Goal: Navigation & Orientation: Find specific page/section

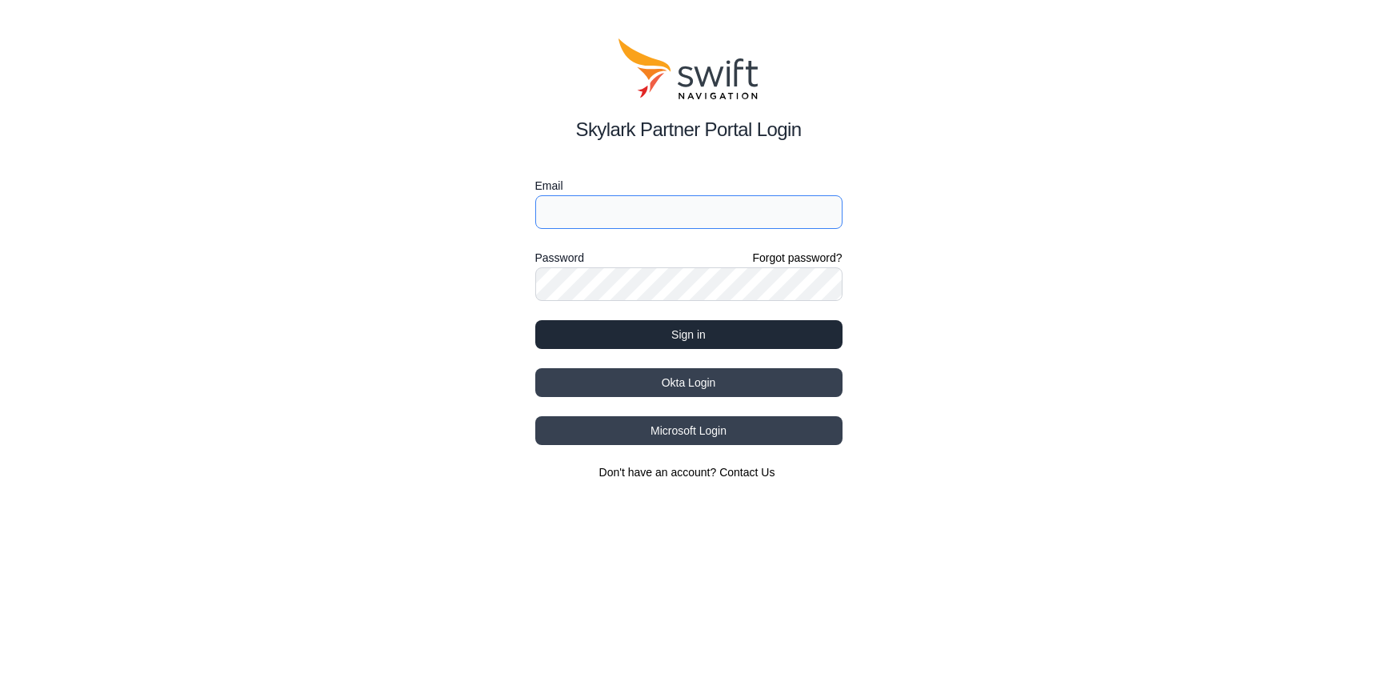
type input "[PERSON_NAME][EMAIL_ADDRESS][DOMAIN_NAME]"
click at [708, 333] on button "Sign in" at bounding box center [688, 334] width 307 height 29
click at [629, 336] on button "Sign in" at bounding box center [688, 334] width 307 height 29
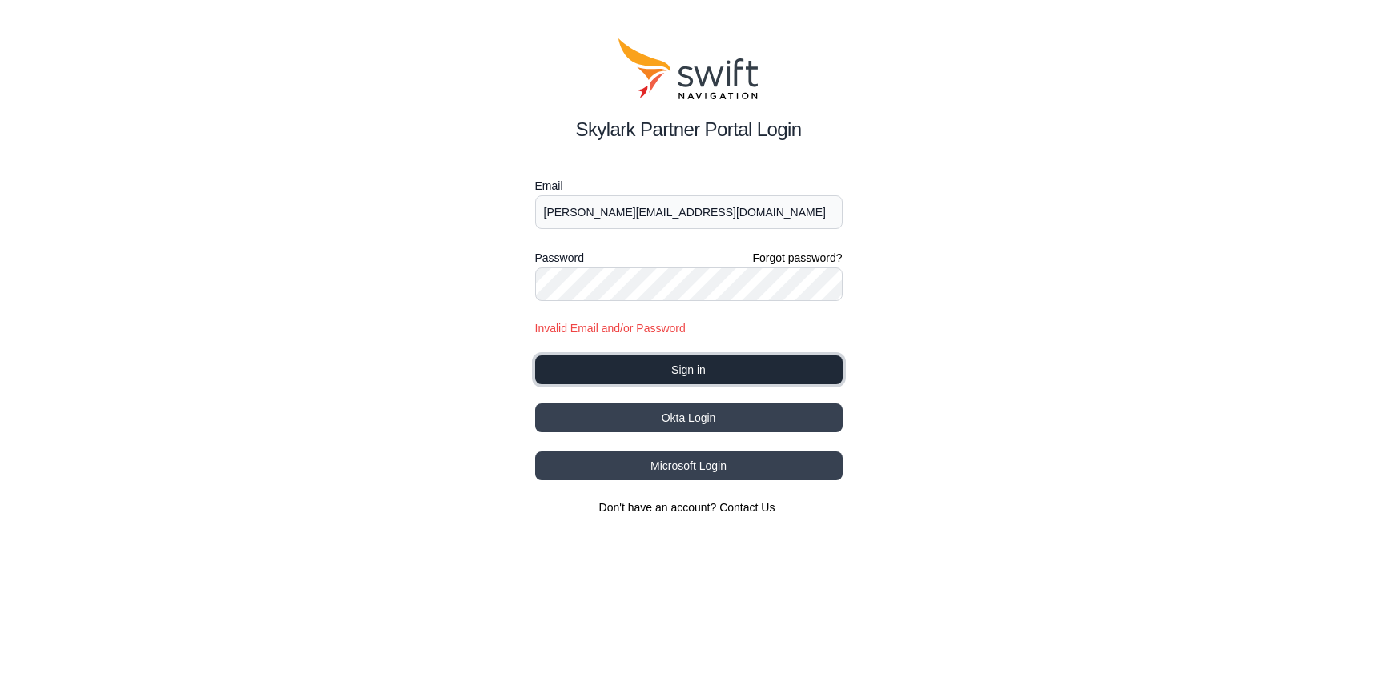
click at [680, 375] on button "Sign in" at bounding box center [688, 369] width 307 height 29
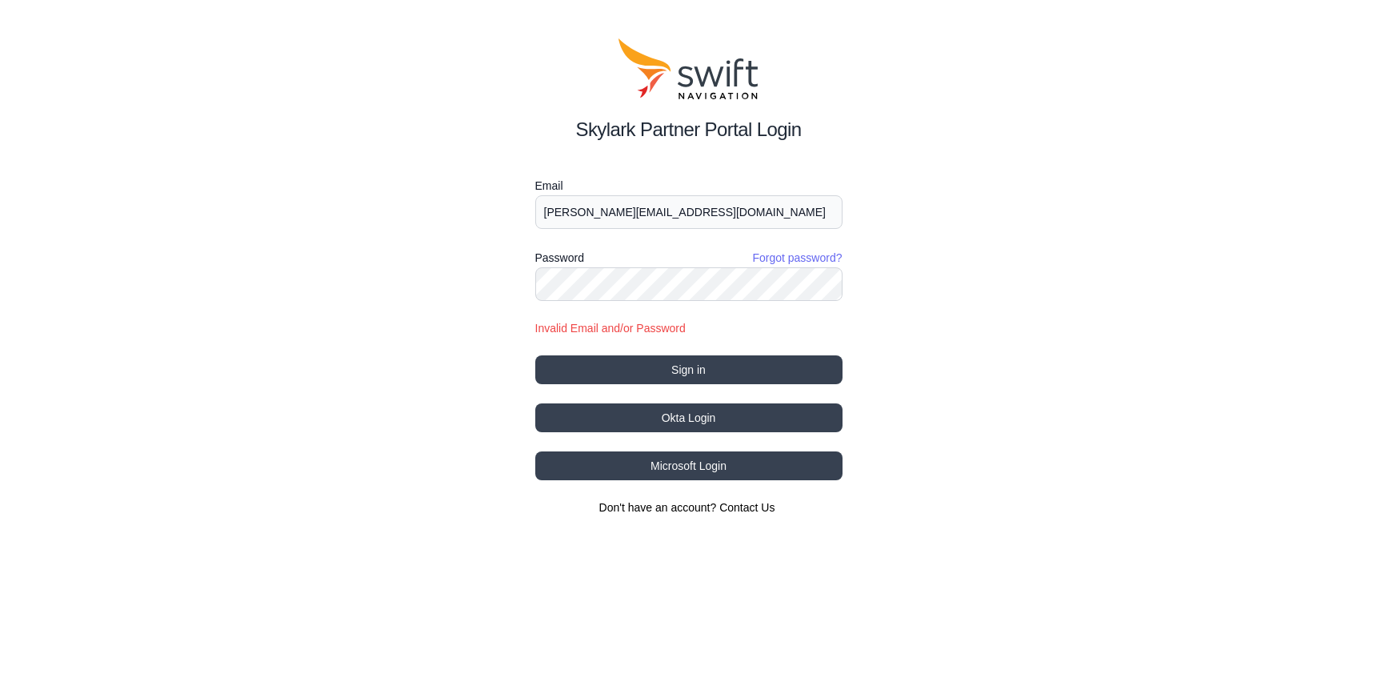
click at [800, 260] on link "Forgot password?" at bounding box center [797, 258] width 90 height 16
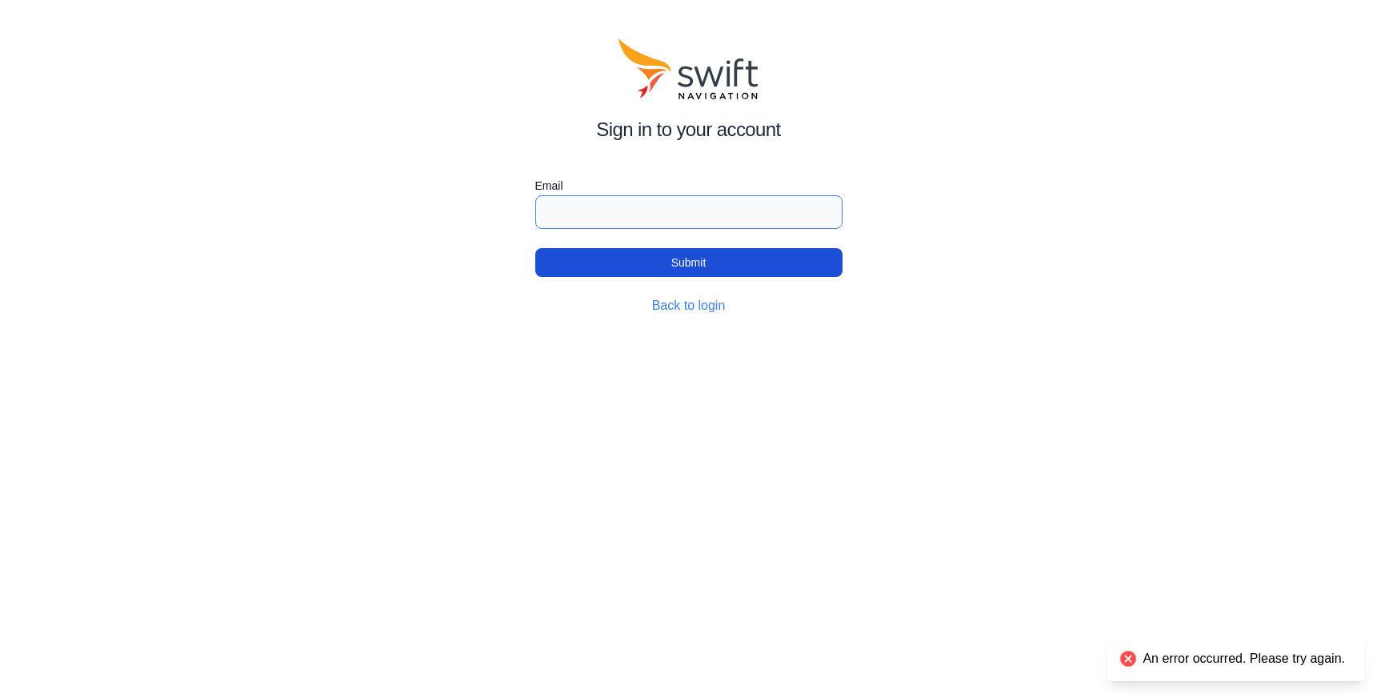
click at [654, 210] on input "Email" at bounding box center [688, 212] width 307 height 34
type input "travis@subsurfacesolutions.com"
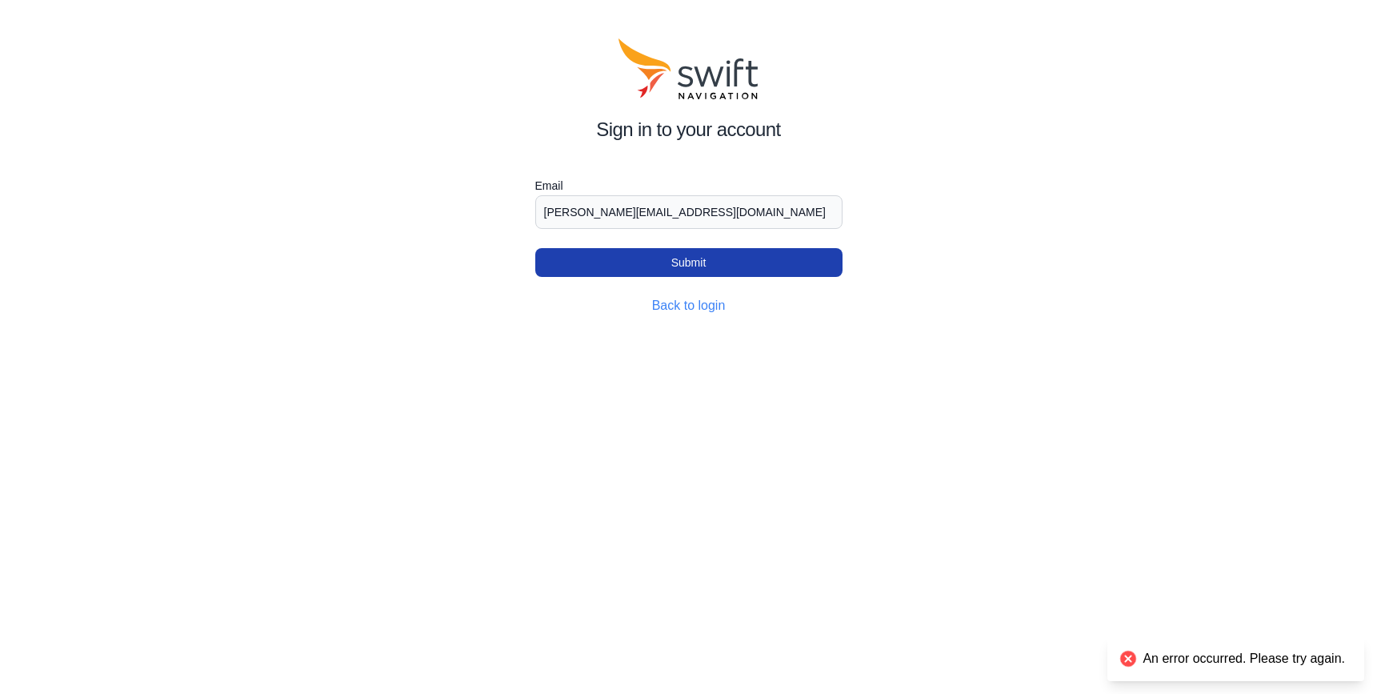
click at [664, 266] on button "Submit" at bounding box center [688, 262] width 307 height 29
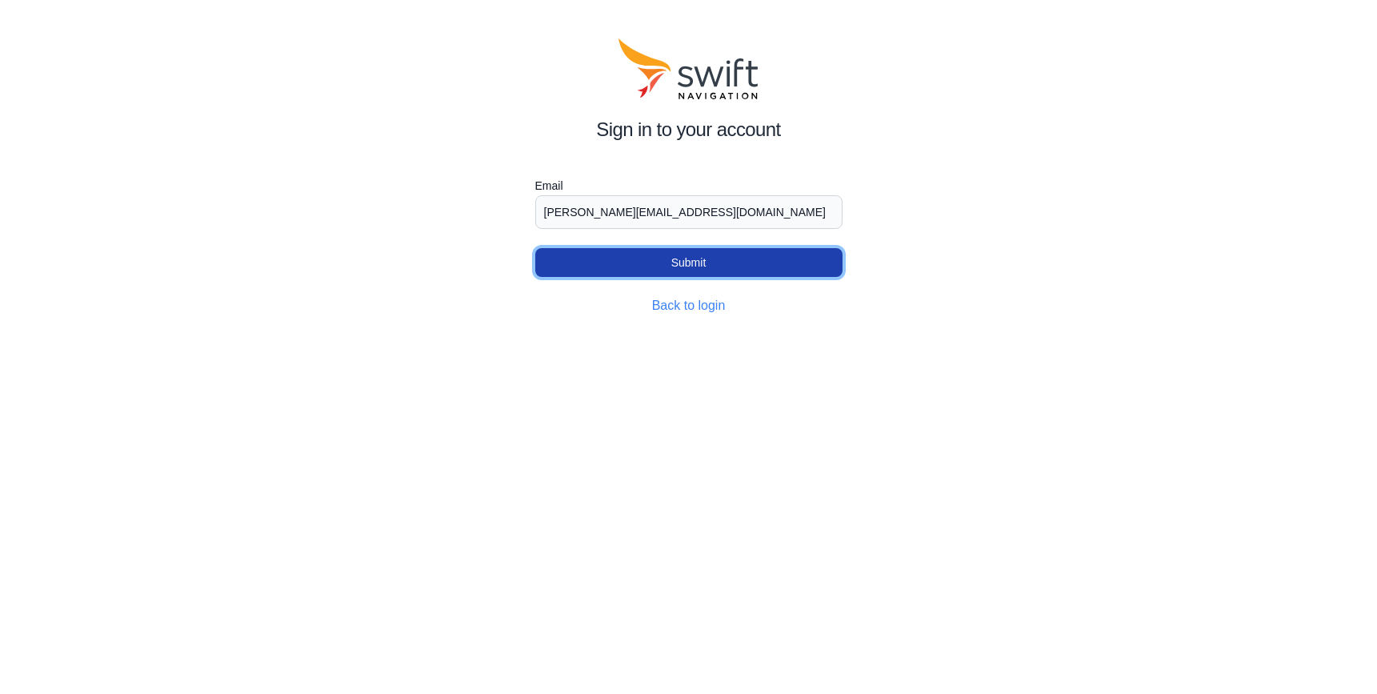
click at [718, 272] on button "Submit" at bounding box center [688, 262] width 307 height 29
click at [694, 263] on button "Submit" at bounding box center [688, 262] width 307 height 29
click at [686, 266] on button "Submit" at bounding box center [688, 262] width 307 height 29
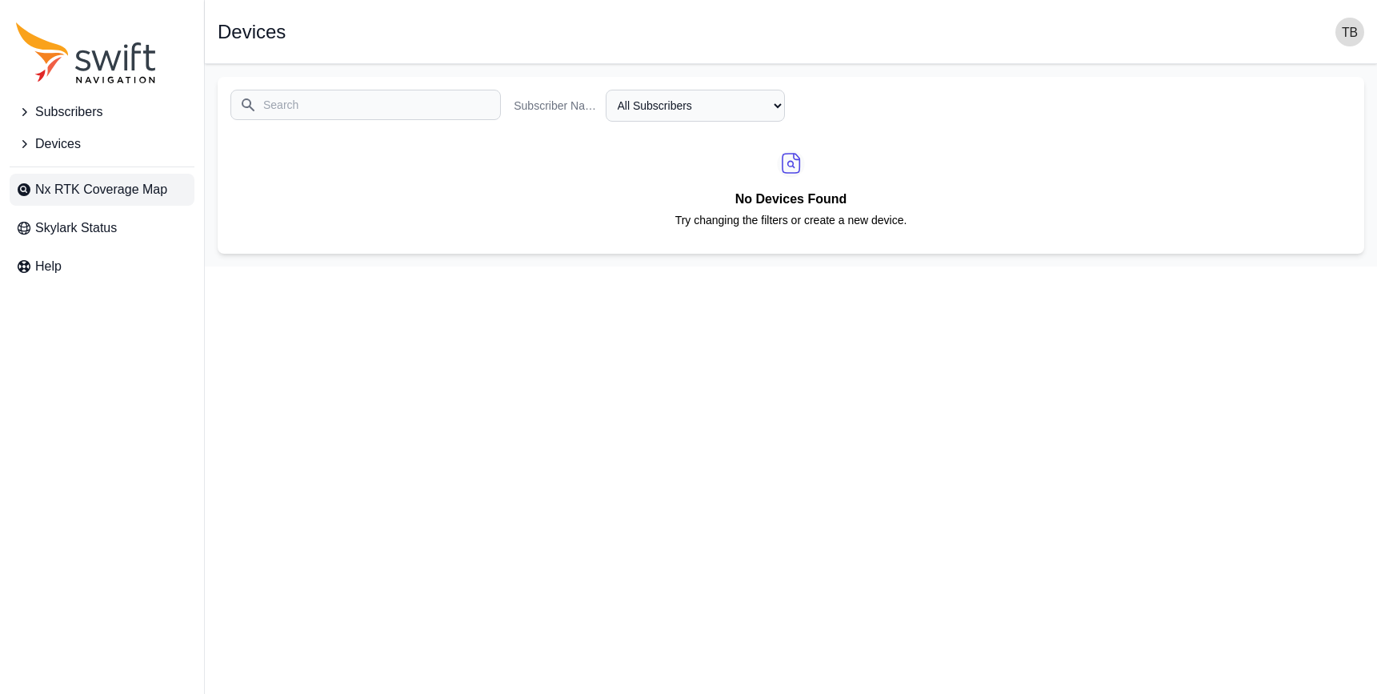
click at [85, 182] on span "Nx RTK Coverage Map" at bounding box center [101, 189] width 132 height 19
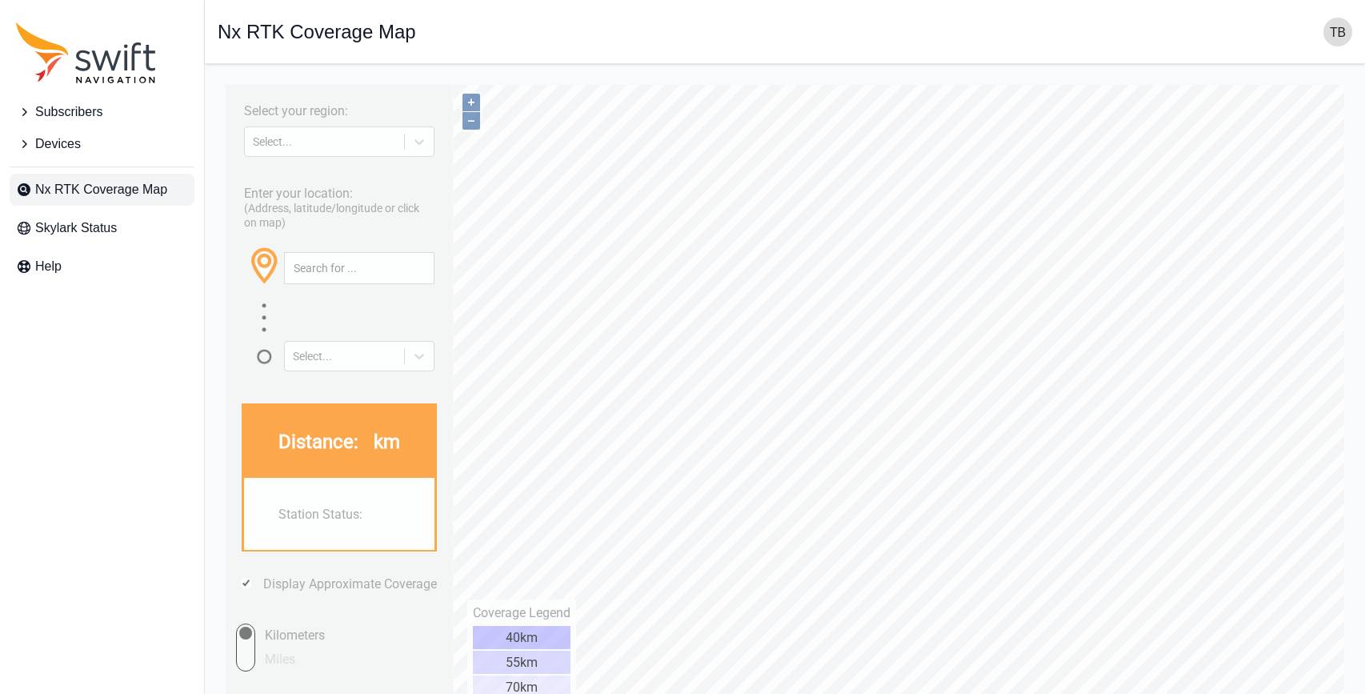
click at [116, 199] on span "Nx RTK Coverage Map" at bounding box center [101, 189] width 132 height 19
click at [414, 152] on div at bounding box center [419, 141] width 29 height 29
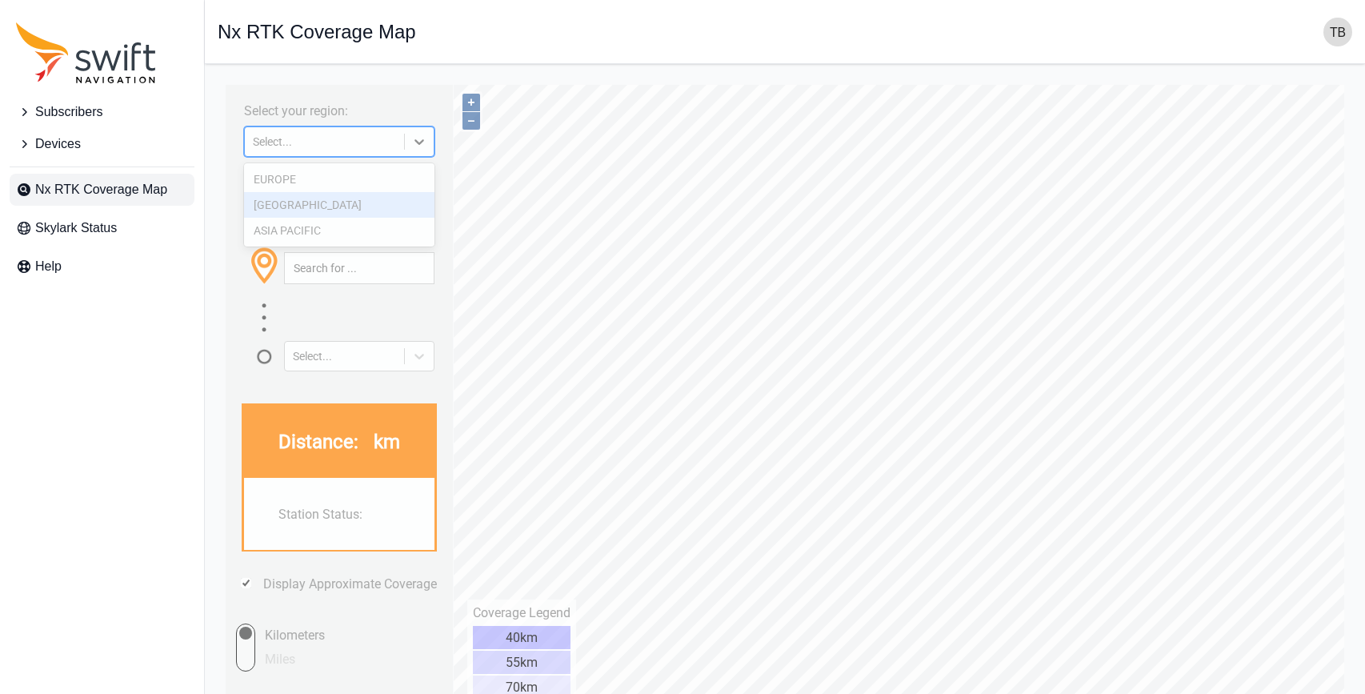
click at [348, 202] on div "NORTH AMERICA" at bounding box center [339, 205] width 190 height 26
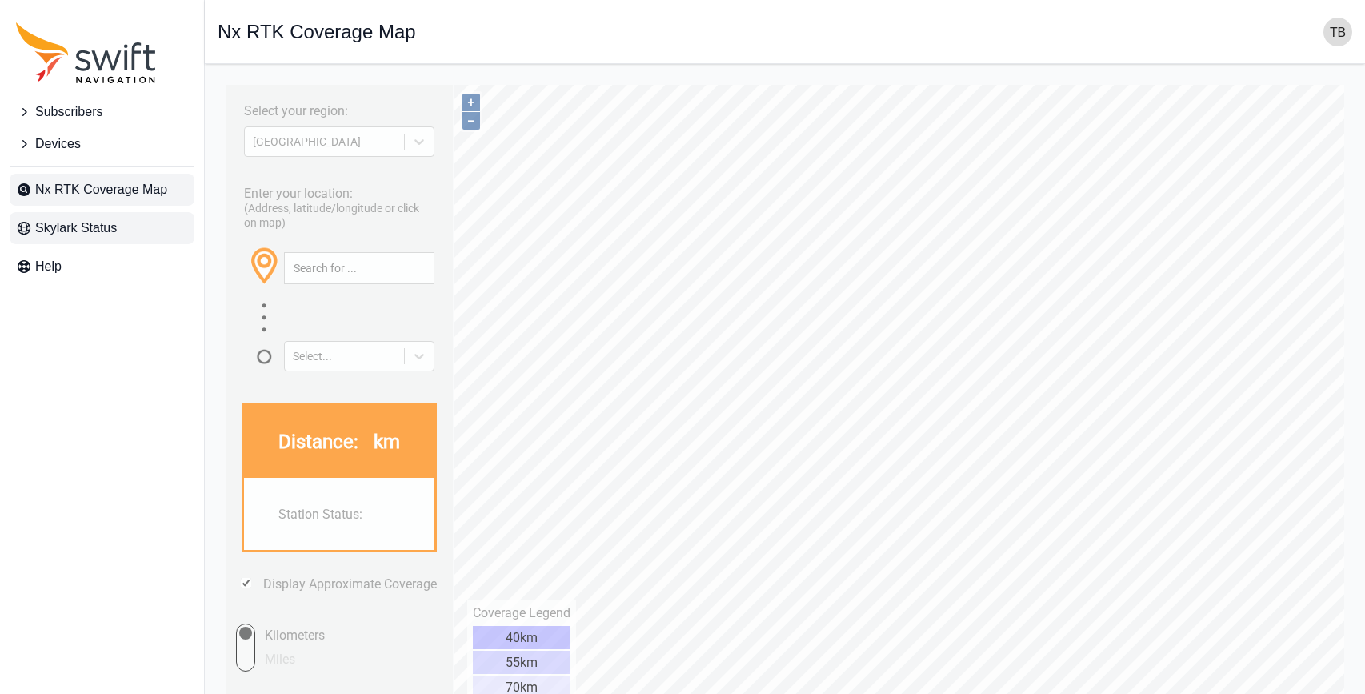
click at [105, 225] on span "Skylark Status" at bounding box center [76, 227] width 82 height 19
click at [118, 191] on span "Nx RTK Coverage Map" at bounding box center [101, 189] width 132 height 19
click at [69, 114] on span "Subscribers" at bounding box center [68, 111] width 67 height 19
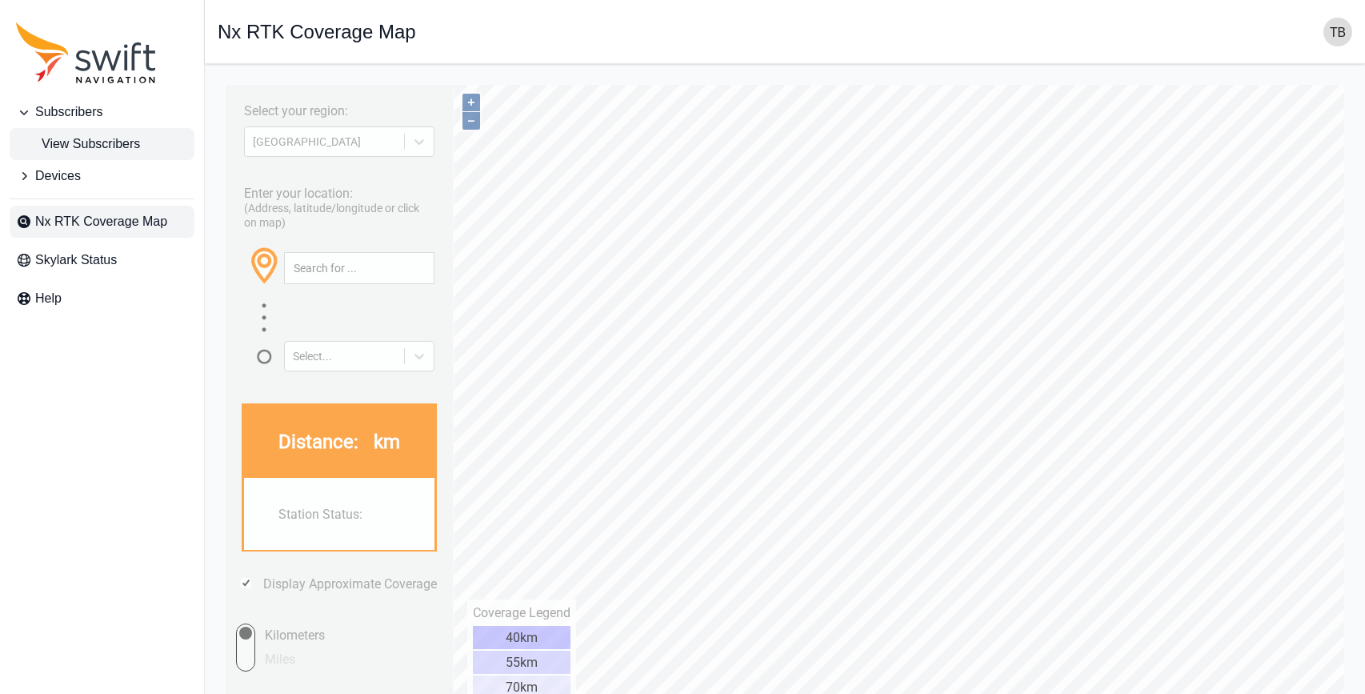
click at [94, 143] on span "View Subscribers" at bounding box center [78, 143] width 124 height 19
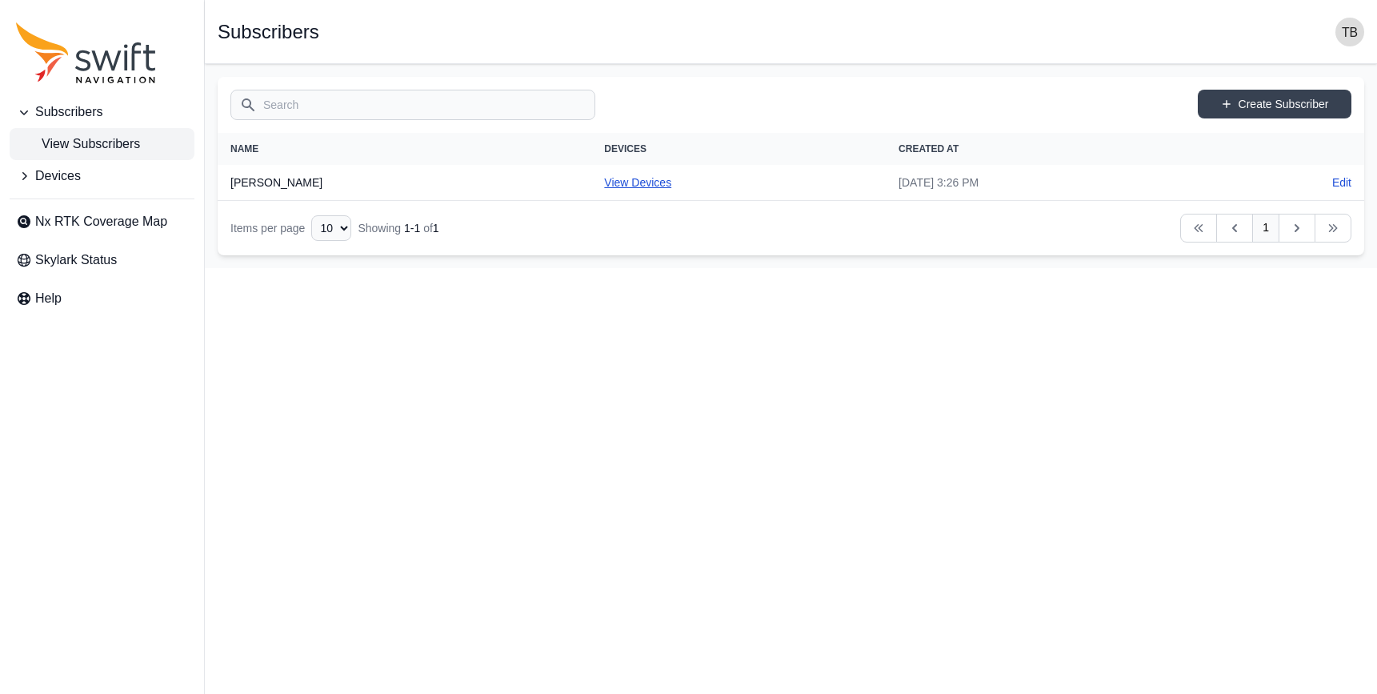
click at [604, 182] on link "View Devices" at bounding box center [637, 182] width 67 height 13
select select "1fdfd49c-64ec-44e1-85c1-6c7d43fa3645"
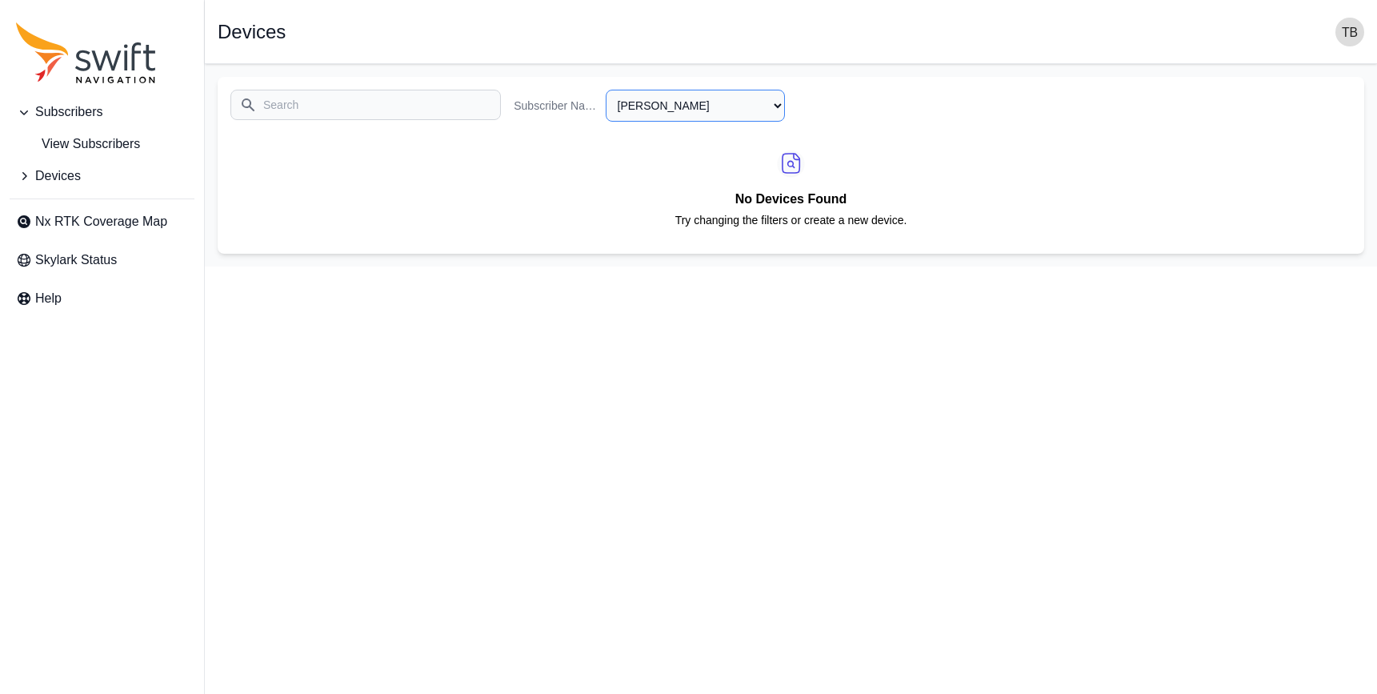
click at [770, 100] on select "All Subscribers Travis Beran" at bounding box center [695, 106] width 179 height 32
click at [606, 90] on select "All Subscribers Travis Beran" at bounding box center [695, 106] width 179 height 32
select select "Subscriber"
click at [660, 165] on div "No Devices Found Try changing the filters or create a new device." at bounding box center [791, 187] width 1146 height 106
click at [83, 174] on button "Devices" at bounding box center [102, 176] width 185 height 32
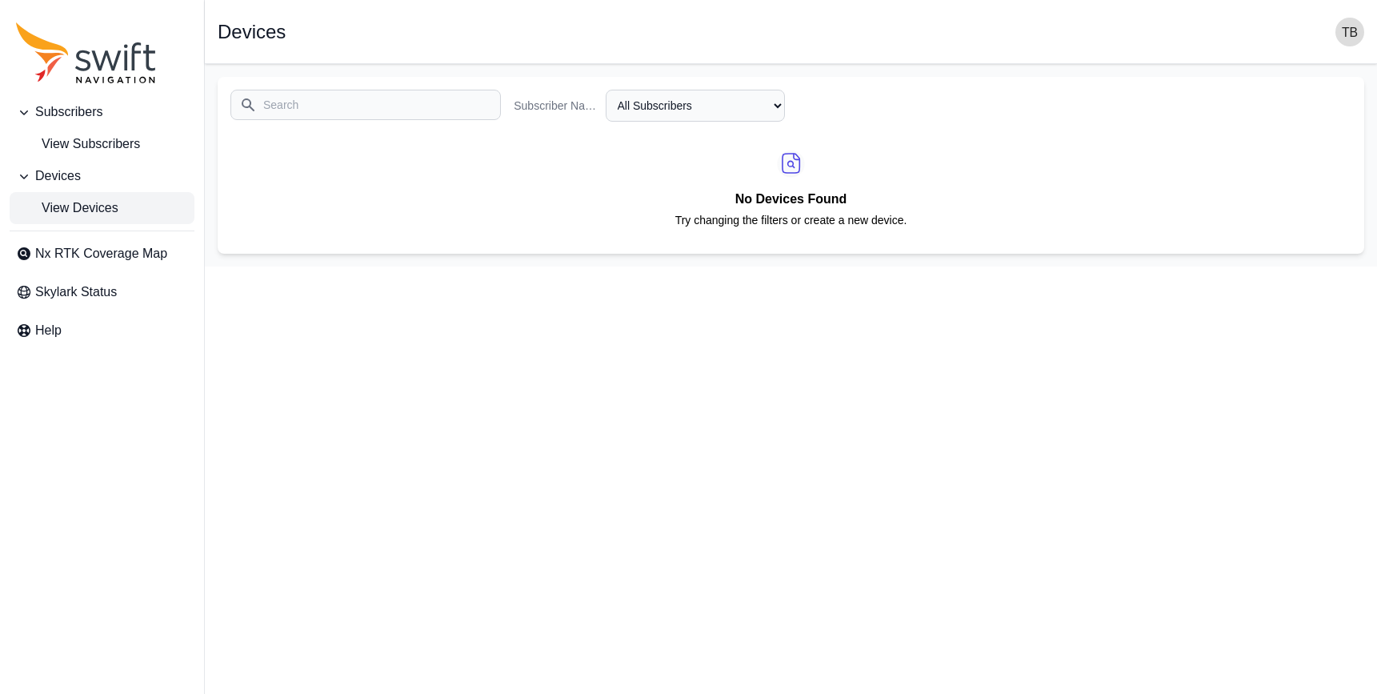
click at [91, 211] on span "View Devices" at bounding box center [67, 207] width 102 height 19
click at [136, 247] on span "Nx RTK Coverage Map" at bounding box center [101, 253] width 132 height 19
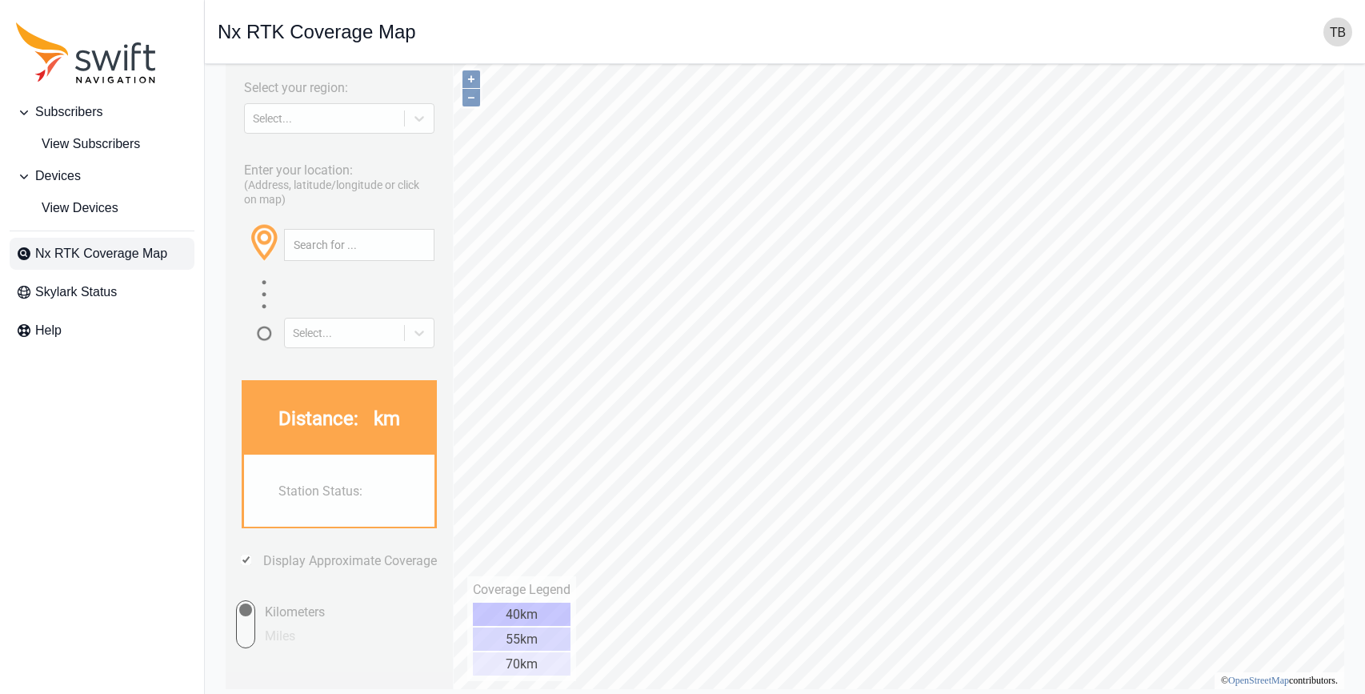
scroll to position [36, 0]
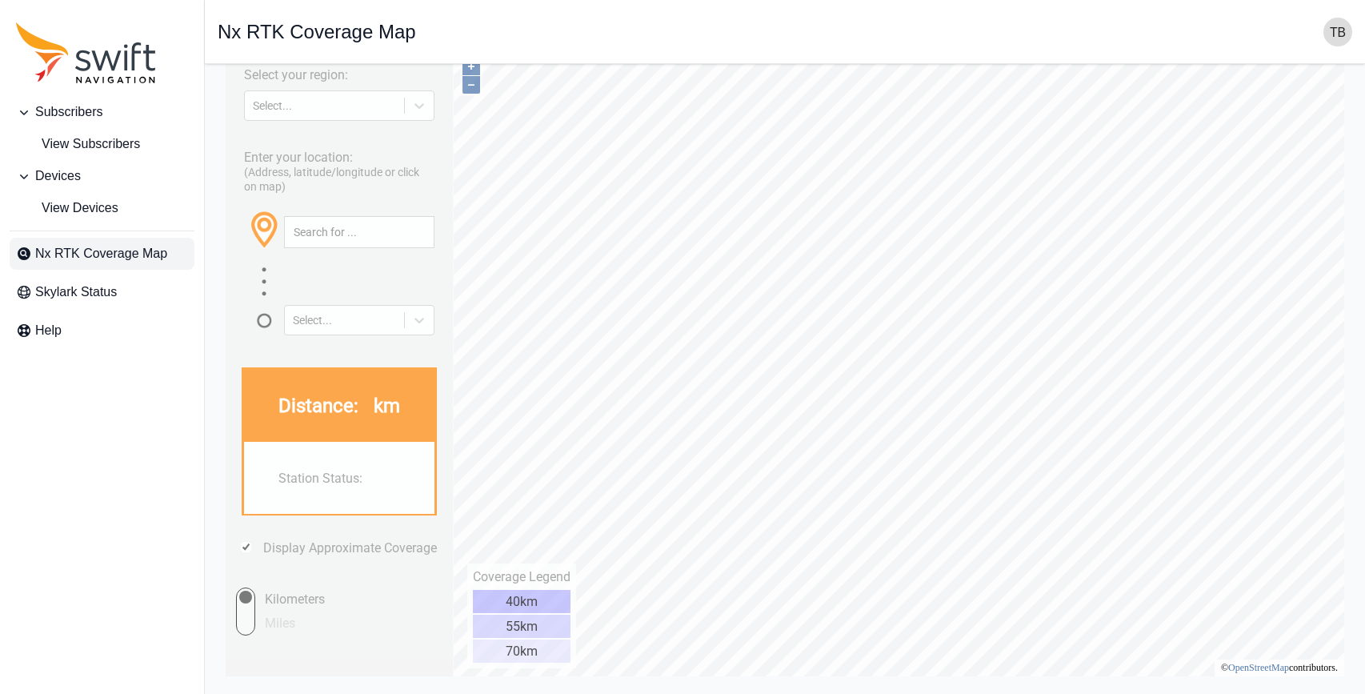
click at [249, 622] on input "Miles" at bounding box center [231, 611] width 48 height 48
radio input "true"
click at [392, 578] on div "Select your region: Select... Enter your location: (Address, latitude/longitude…" at bounding box center [339, 362] width 227 height 627
